Goal: Task Accomplishment & Management: Use online tool/utility

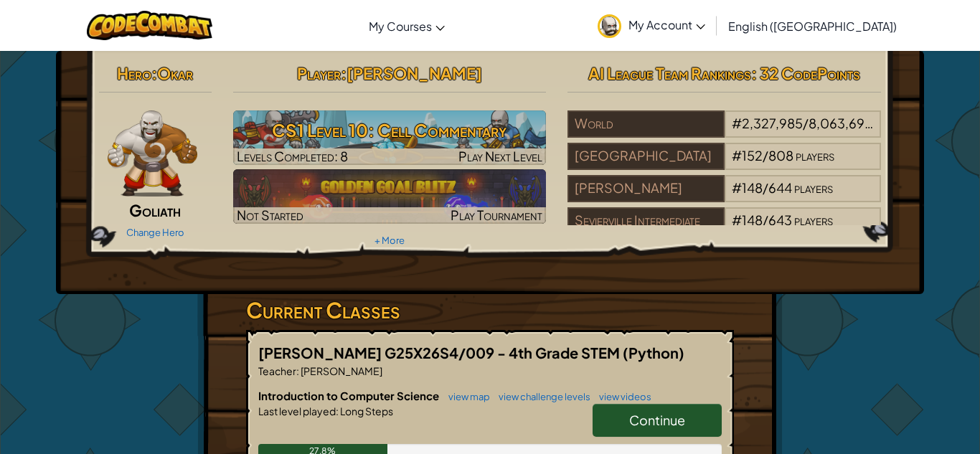
click at [689, 423] on link "Continue" at bounding box center [657, 420] width 129 height 33
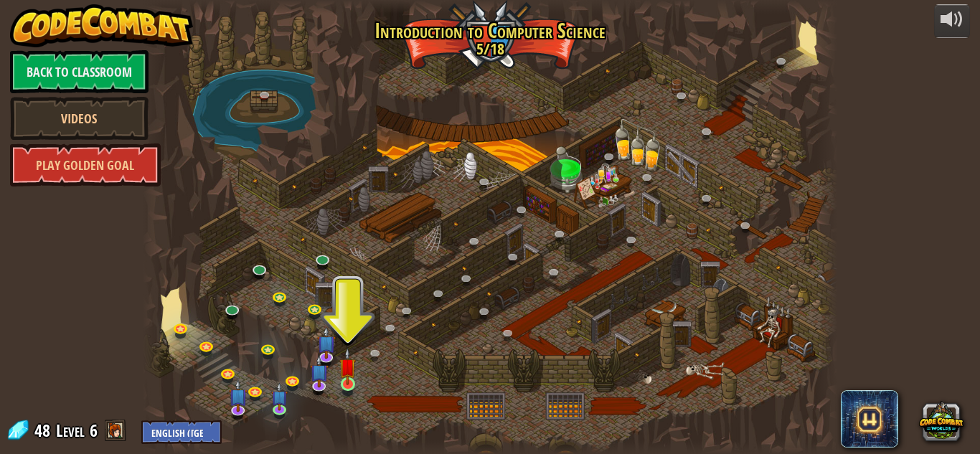
click at [354, 385] on img at bounding box center [347, 366] width 17 height 37
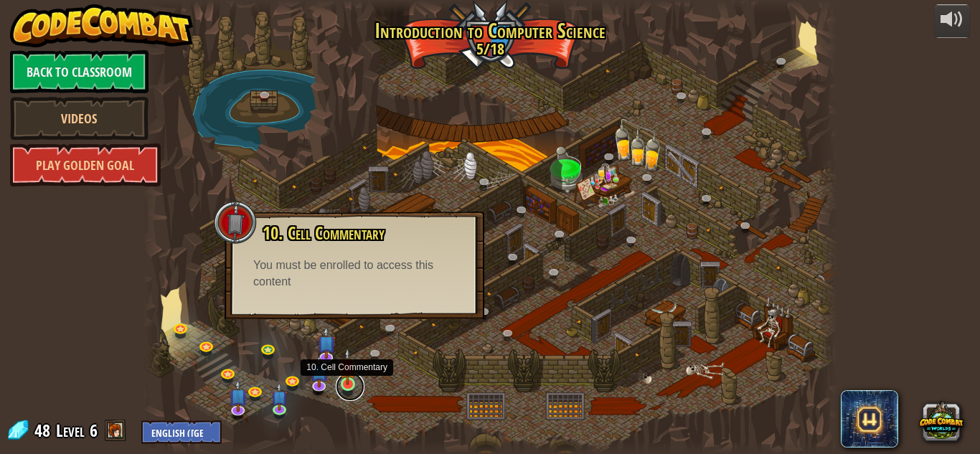
click at [344, 386] on link at bounding box center [350, 386] width 29 height 29
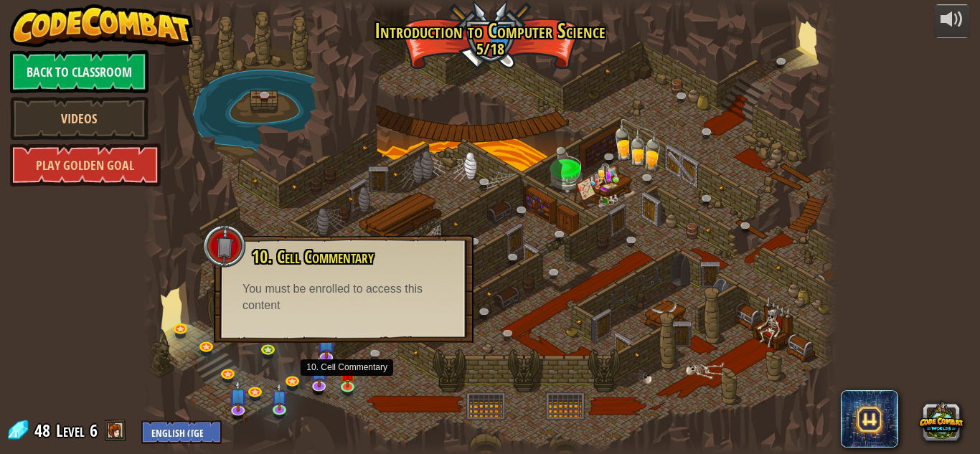
click at [351, 266] on span "10. Cell Commentary" at bounding box center [313, 257] width 122 height 24
click at [362, 395] on link at bounding box center [350, 386] width 29 height 29
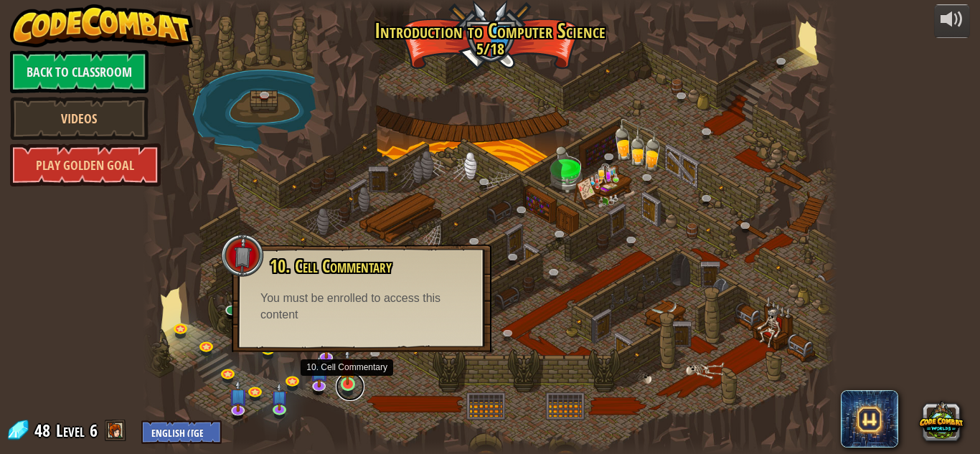
click at [357, 386] on link at bounding box center [350, 386] width 29 height 29
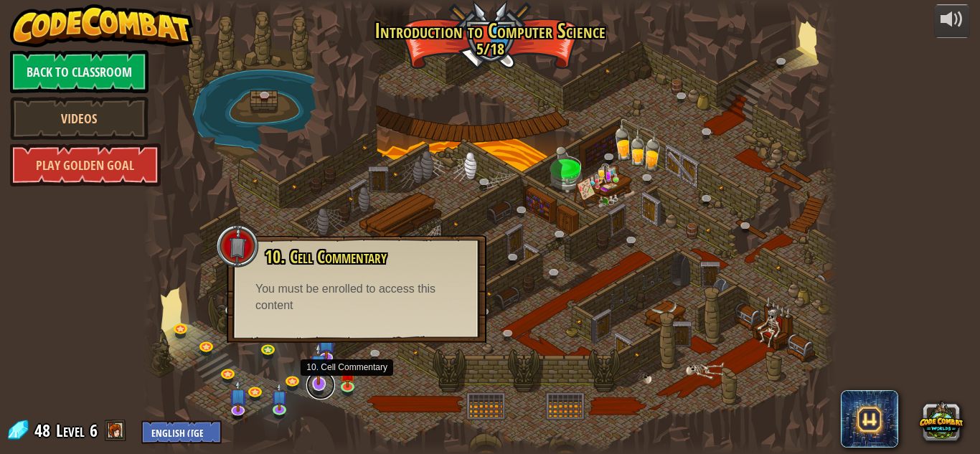
click at [329, 384] on link at bounding box center [320, 385] width 29 height 29
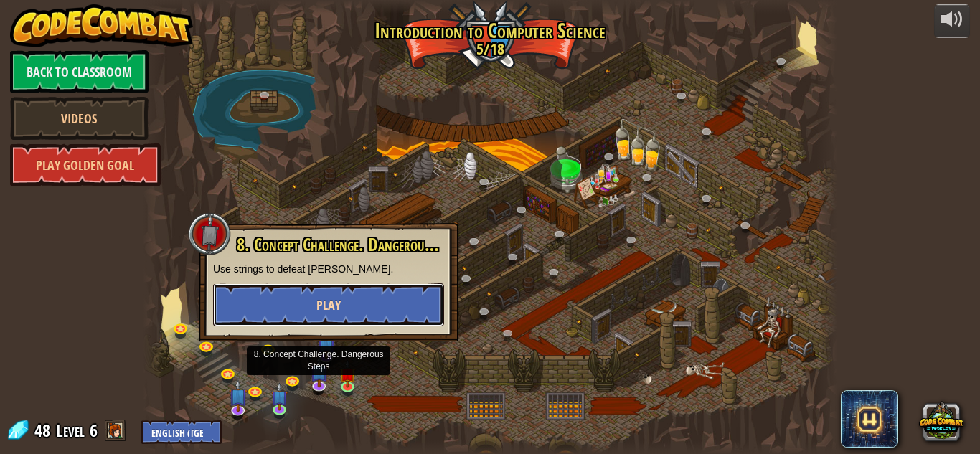
click at [357, 310] on button "Play" at bounding box center [328, 304] width 231 height 43
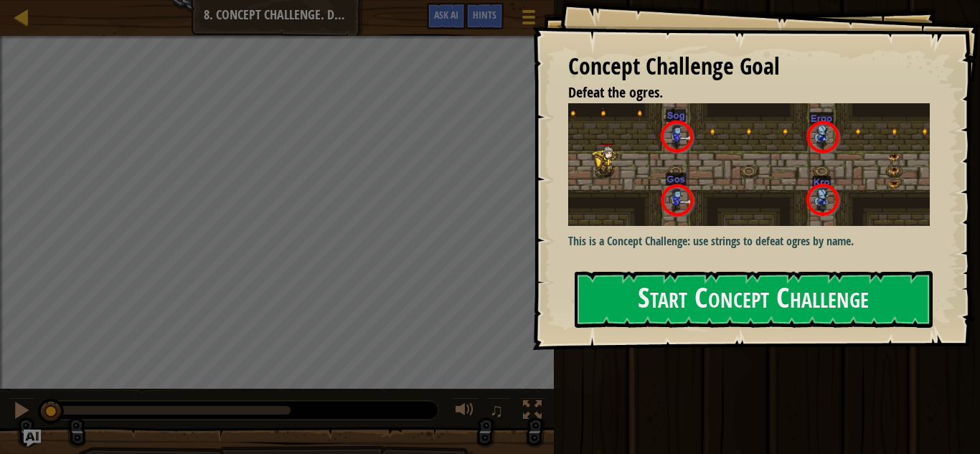
click at [788, 342] on div at bounding box center [754, 358] width 358 height 32
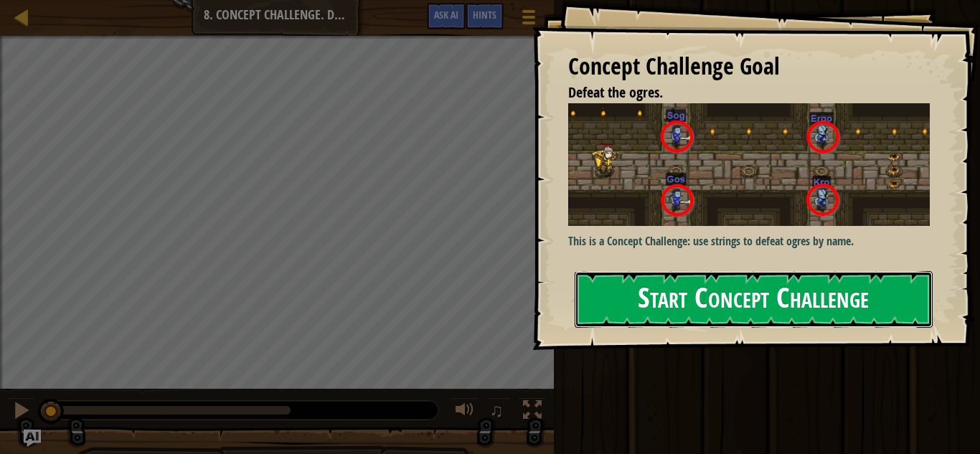
click at [815, 271] on button "Start Concept Challenge" at bounding box center [754, 299] width 358 height 57
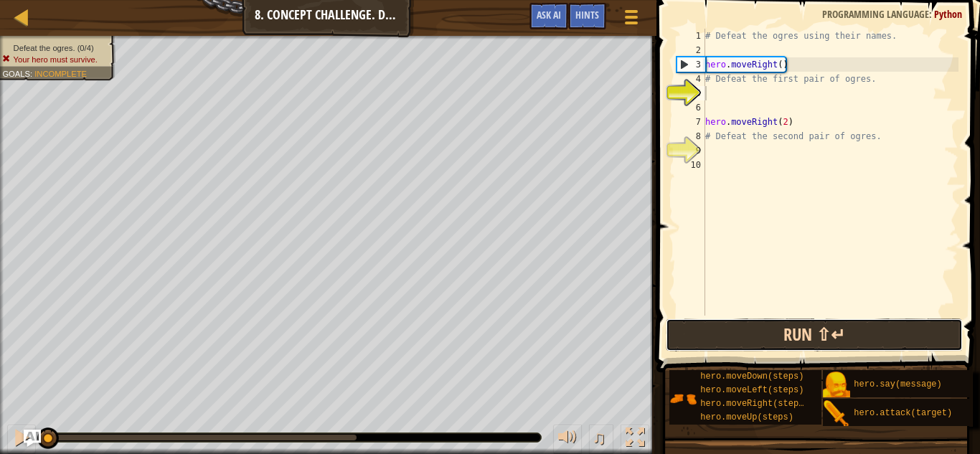
click at [884, 336] on button "Run ⇧↵" at bounding box center [815, 335] width 298 height 33
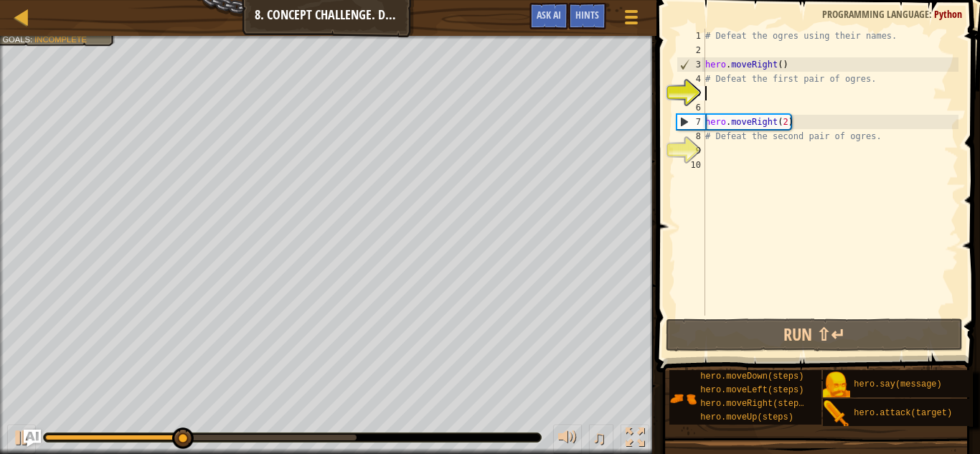
type textarea "h"
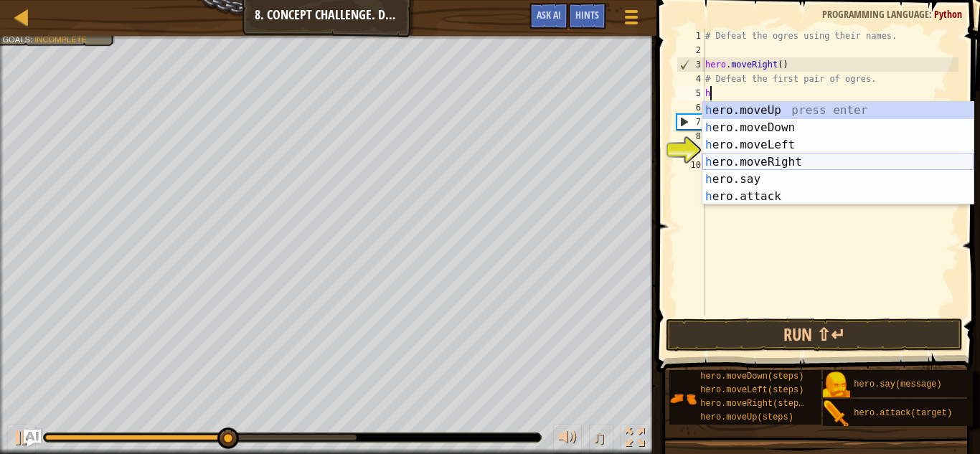
click at [767, 161] on div "h ero.moveUp press enter h ero.moveDown press enter h ero.moveLeft press enter …" at bounding box center [837, 171] width 271 height 138
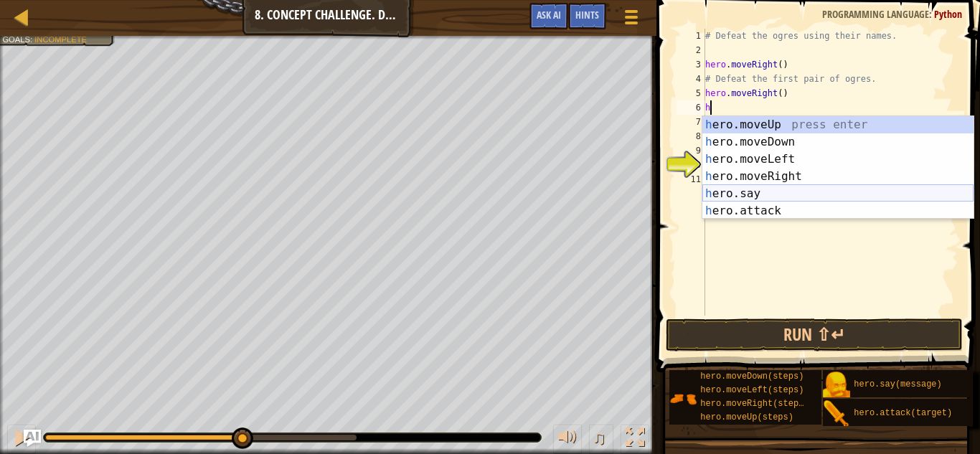
click at [781, 191] on div "h ero.moveUp press enter h ero.moveDown press enter h ero.moveLeft press enter …" at bounding box center [837, 185] width 271 height 138
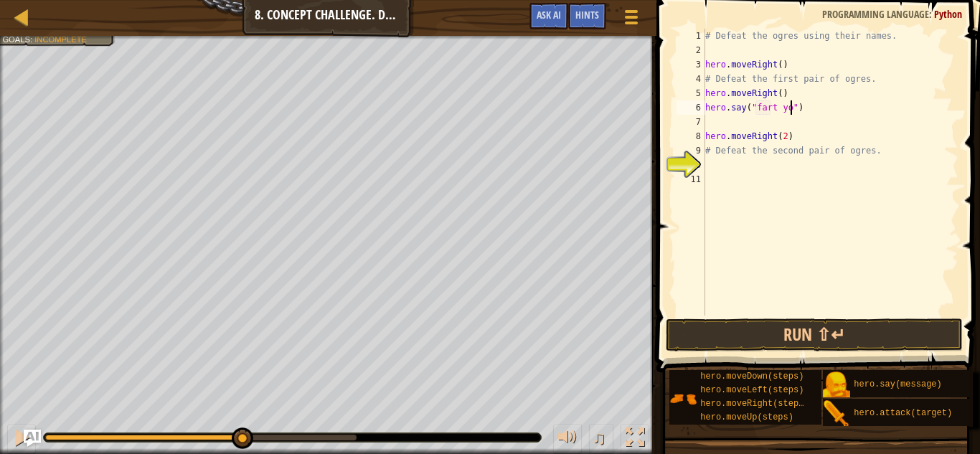
scroll to position [6, 13]
type textarea "hero.say("fart you")"
click at [892, 336] on button "Run ⇧↵" at bounding box center [815, 335] width 298 height 33
